Goal: Task Accomplishment & Management: Manage account settings

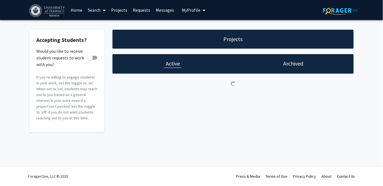
checkbox input "true"
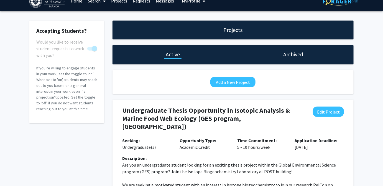
scroll to position [25, 0]
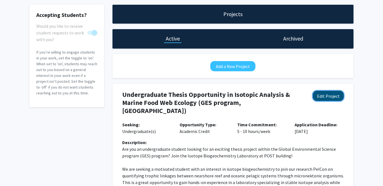
click at [341, 98] on button "Edit Project" at bounding box center [328, 96] width 31 height 10
select select "5 - 10"
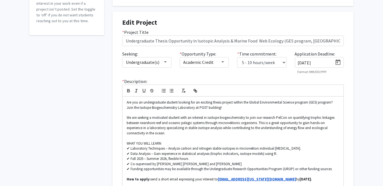
scroll to position [101, 0]
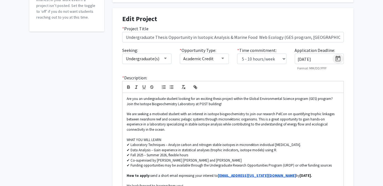
click at [336, 59] on icon "Open calendar" at bounding box center [338, 59] width 5 height 6
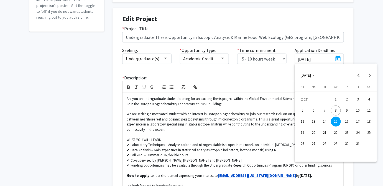
click at [315, 75] on polygon "Choose month and year" at bounding box center [314, 75] width 3 height 1
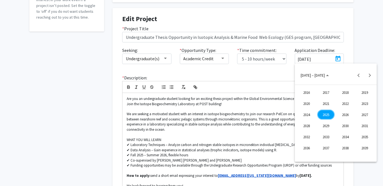
click at [360, 57] on div at bounding box center [191, 93] width 383 height 186
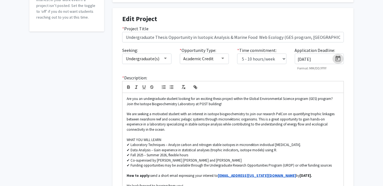
click at [337, 60] on icon "Open calendar" at bounding box center [338, 58] width 7 height 7
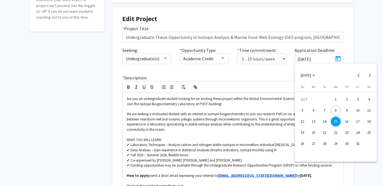
click at [315, 76] on span "[DATE]" at bounding box center [308, 74] width 14 height 5
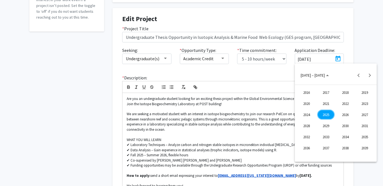
click at [327, 113] on div "2025" at bounding box center [326, 115] width 17 height 10
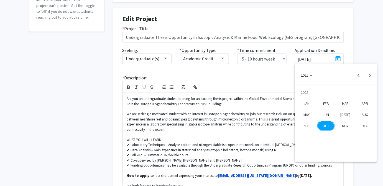
click at [347, 124] on div "NOV" at bounding box center [345, 126] width 17 height 10
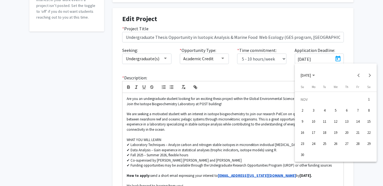
click at [356, 38] on div at bounding box center [191, 93] width 383 height 186
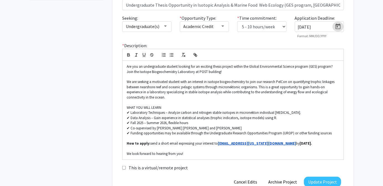
scroll to position [202, 0]
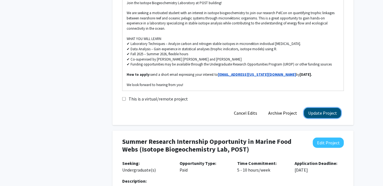
click at [340, 112] on button "Update Project" at bounding box center [322, 113] width 37 height 10
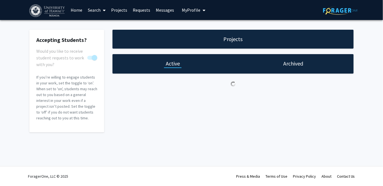
scroll to position [0, 0]
